Goal: Transaction & Acquisition: Purchase product/service

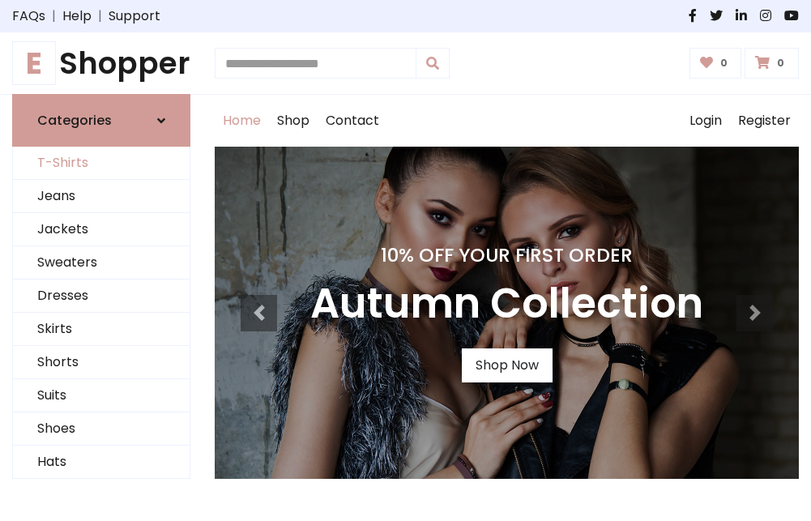
click at [101, 164] on link "T-Shirts" at bounding box center [101, 163] width 177 height 33
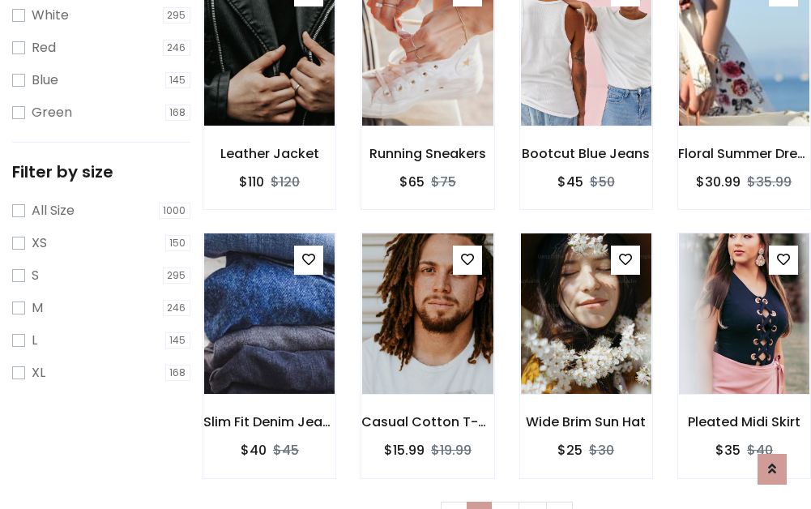
scroll to position [29, 0]
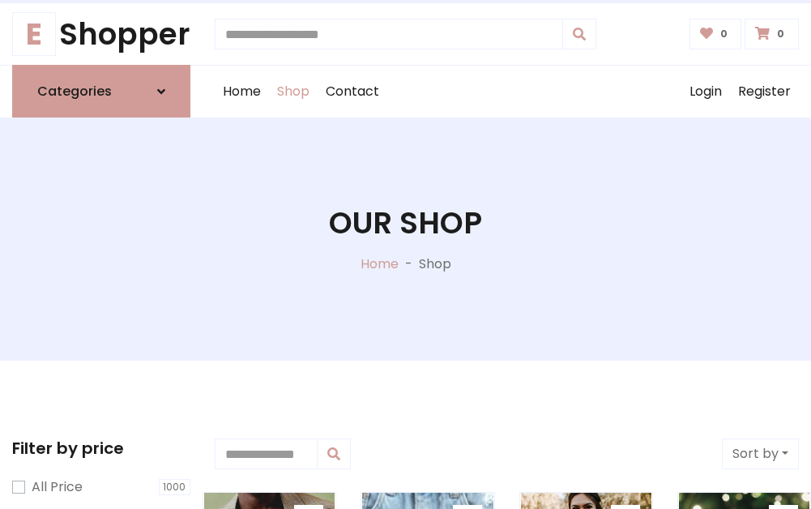
click at [405, 239] on h1 "Our Shop" at bounding box center [405, 223] width 153 height 36
click at [506, 92] on div "Home Shop Contact Log out Login Register" at bounding box center [507, 92] width 584 height 52
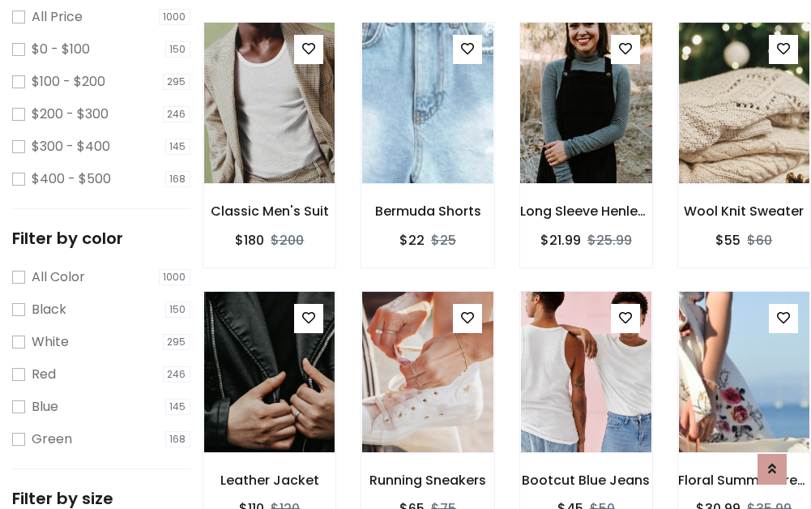
click at [586, 133] on img at bounding box center [586, 102] width 156 height 389
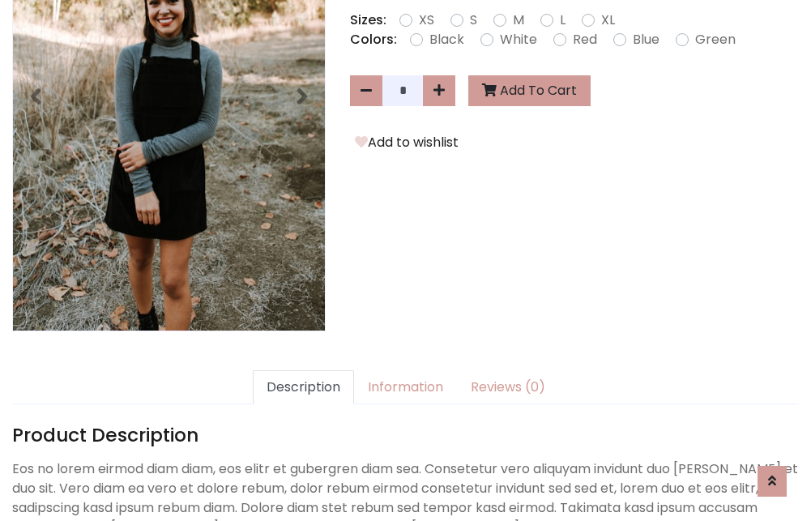
scroll to position [396, 0]
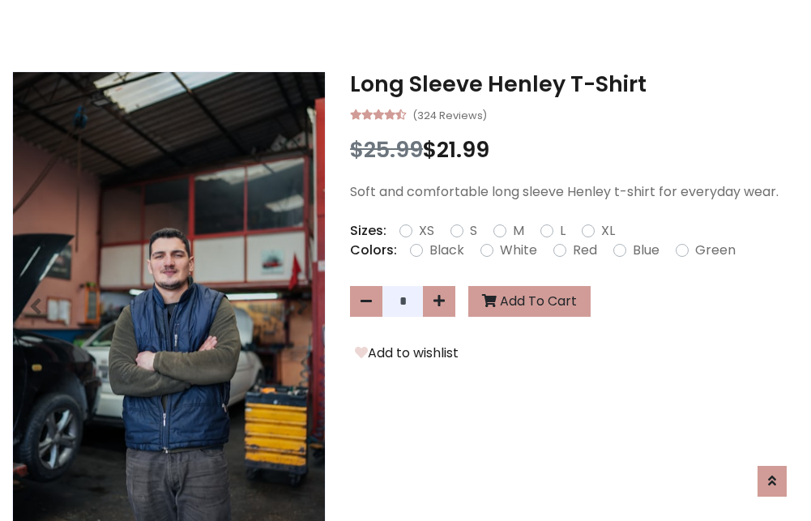
click at [574, 84] on h3 "Long Sleeve Henley T-Shirt" at bounding box center [574, 84] width 449 height 26
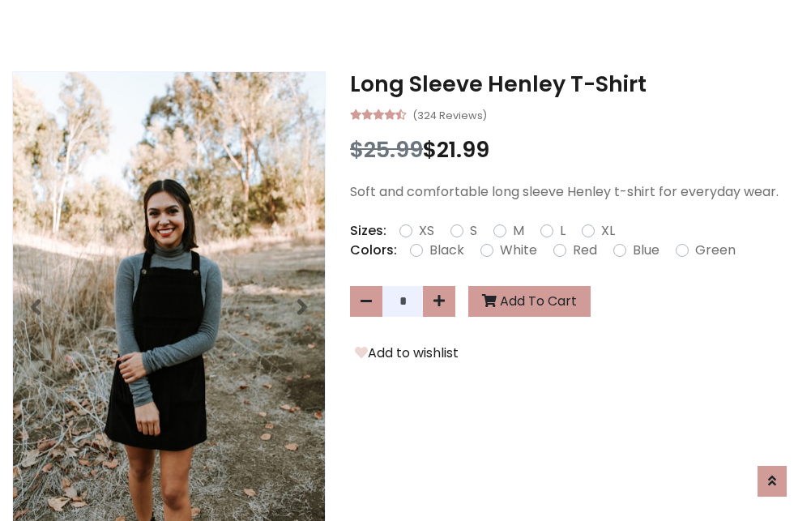
click at [574, 84] on h3 "Long Sleeve Henley T-Shirt" at bounding box center [574, 84] width 449 height 26
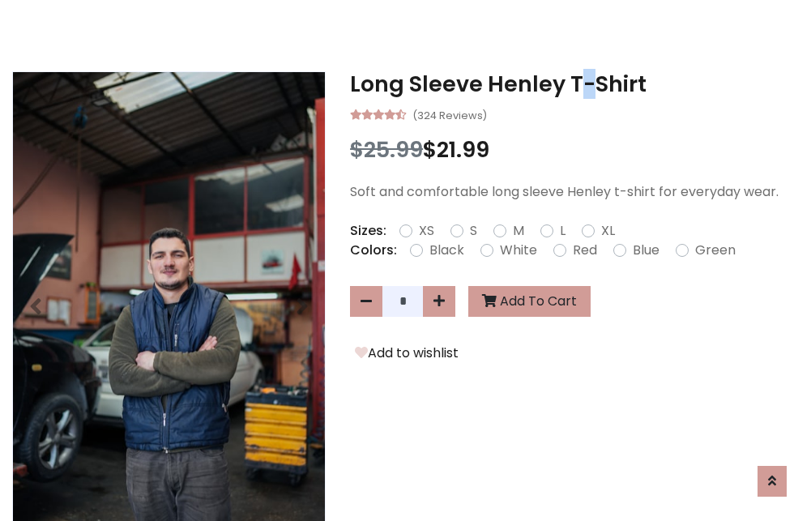
click at [574, 84] on h3 "Long Sleeve Henley T-Shirt" at bounding box center [574, 84] width 449 height 26
